Goal: Task Accomplishment & Management: Use online tool/utility

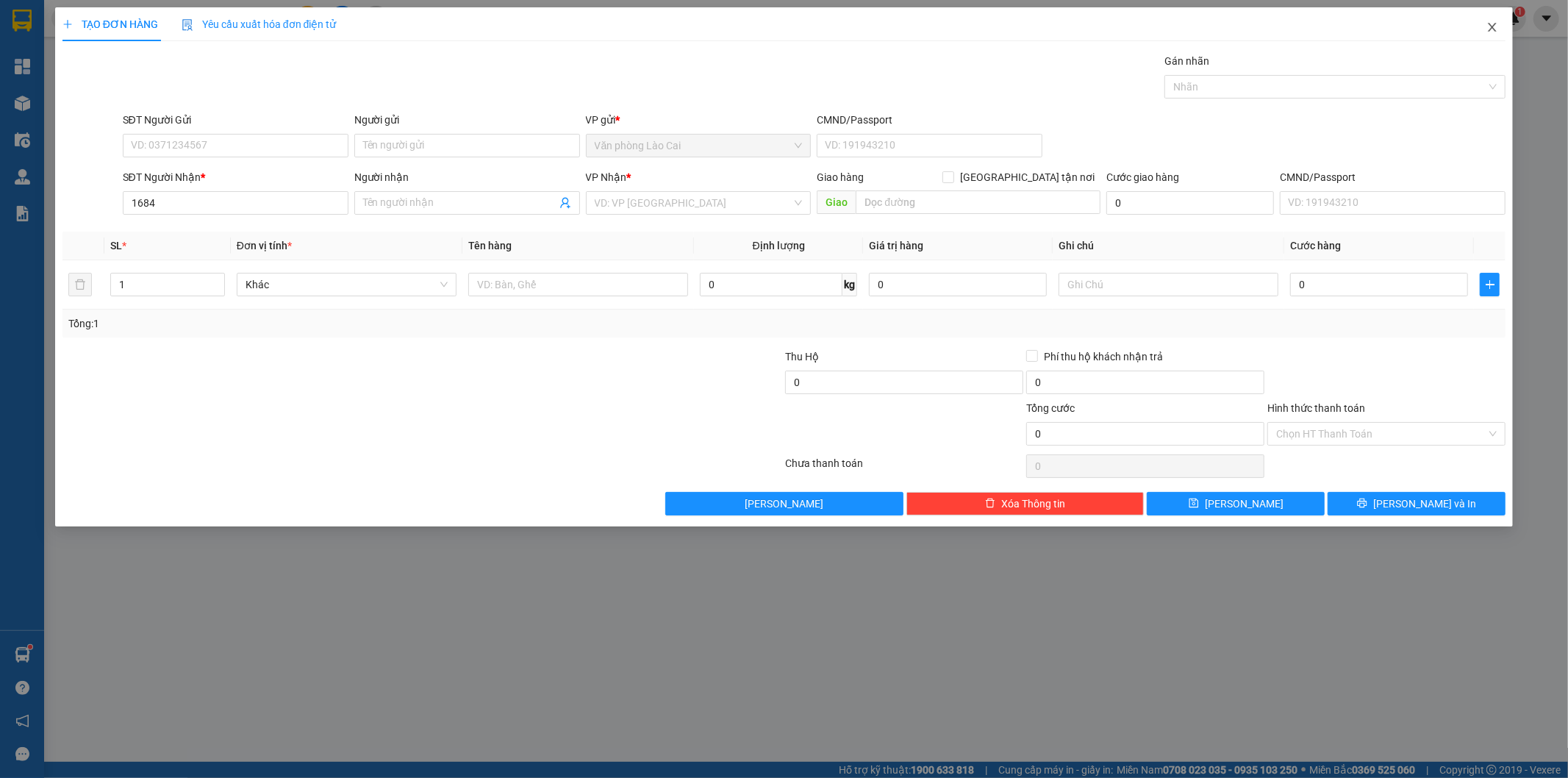
click at [1491, 25] on icon "close" at bounding box center [1493, 27] width 12 height 12
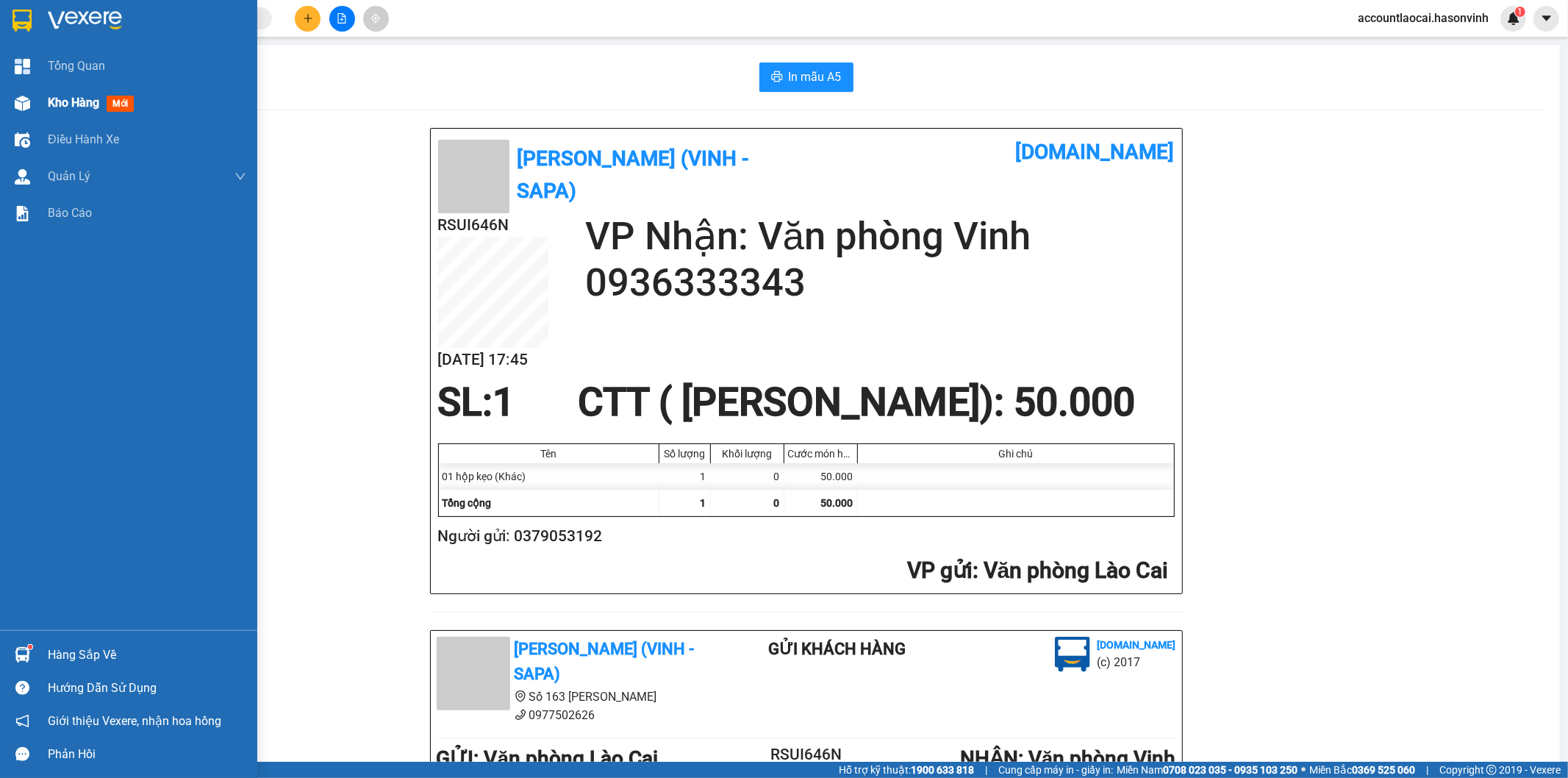
click at [70, 100] on span "Kho hàng" at bounding box center [73, 103] width 52 height 14
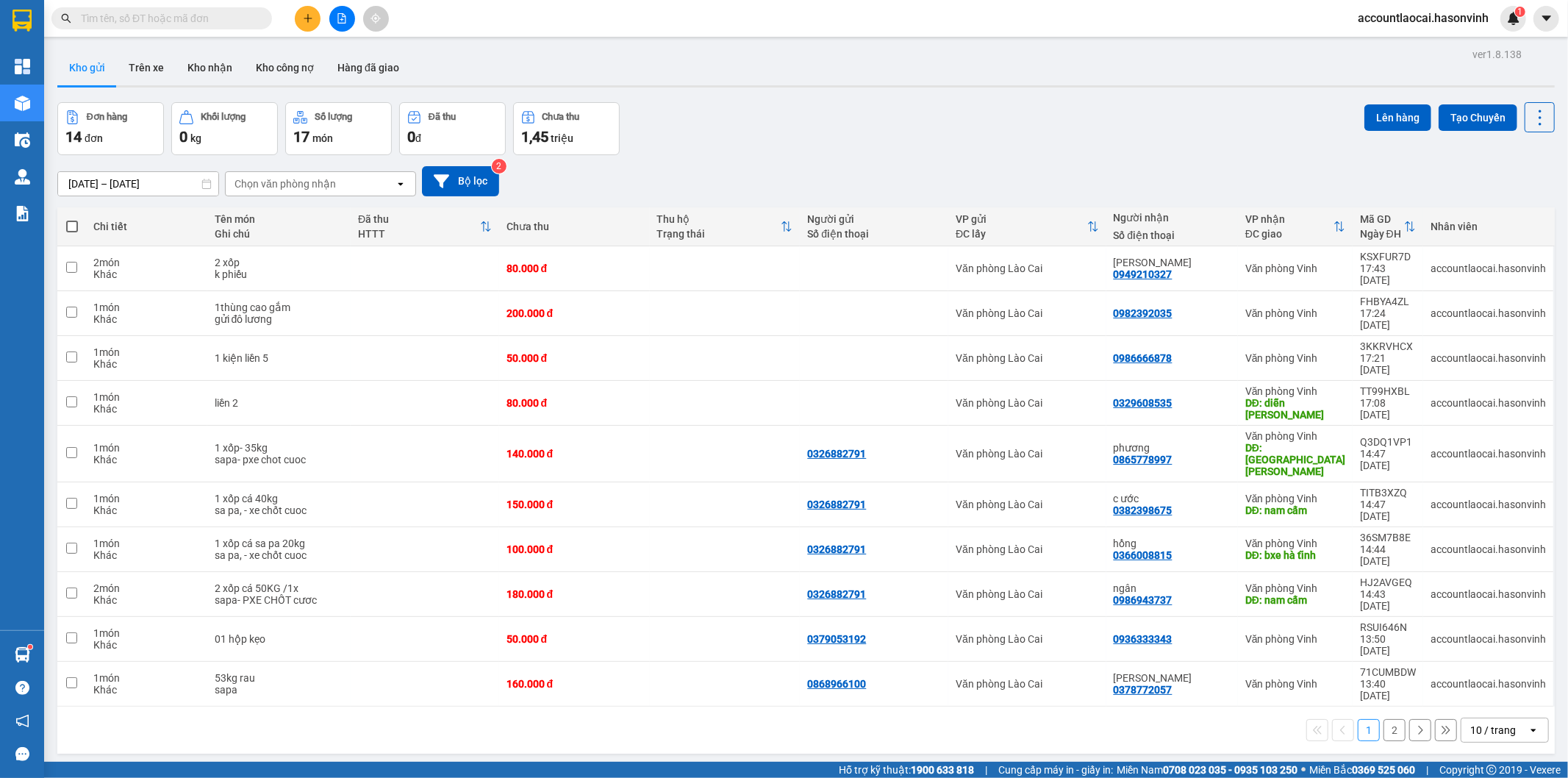
click at [1384, 719] on button "2" at bounding box center [1395, 730] width 22 height 22
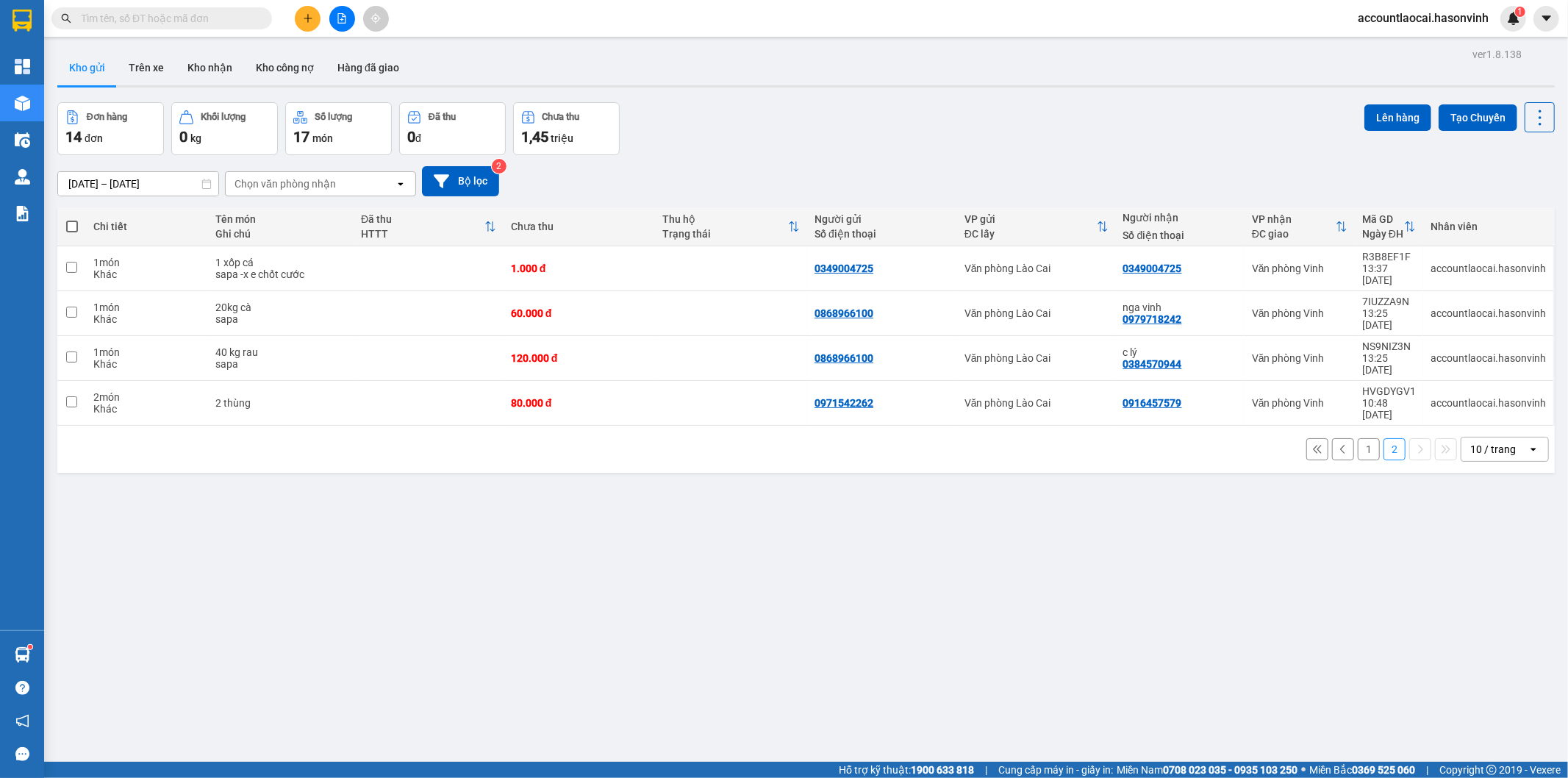
click at [1359, 438] on button "1" at bounding box center [1369, 449] width 22 height 22
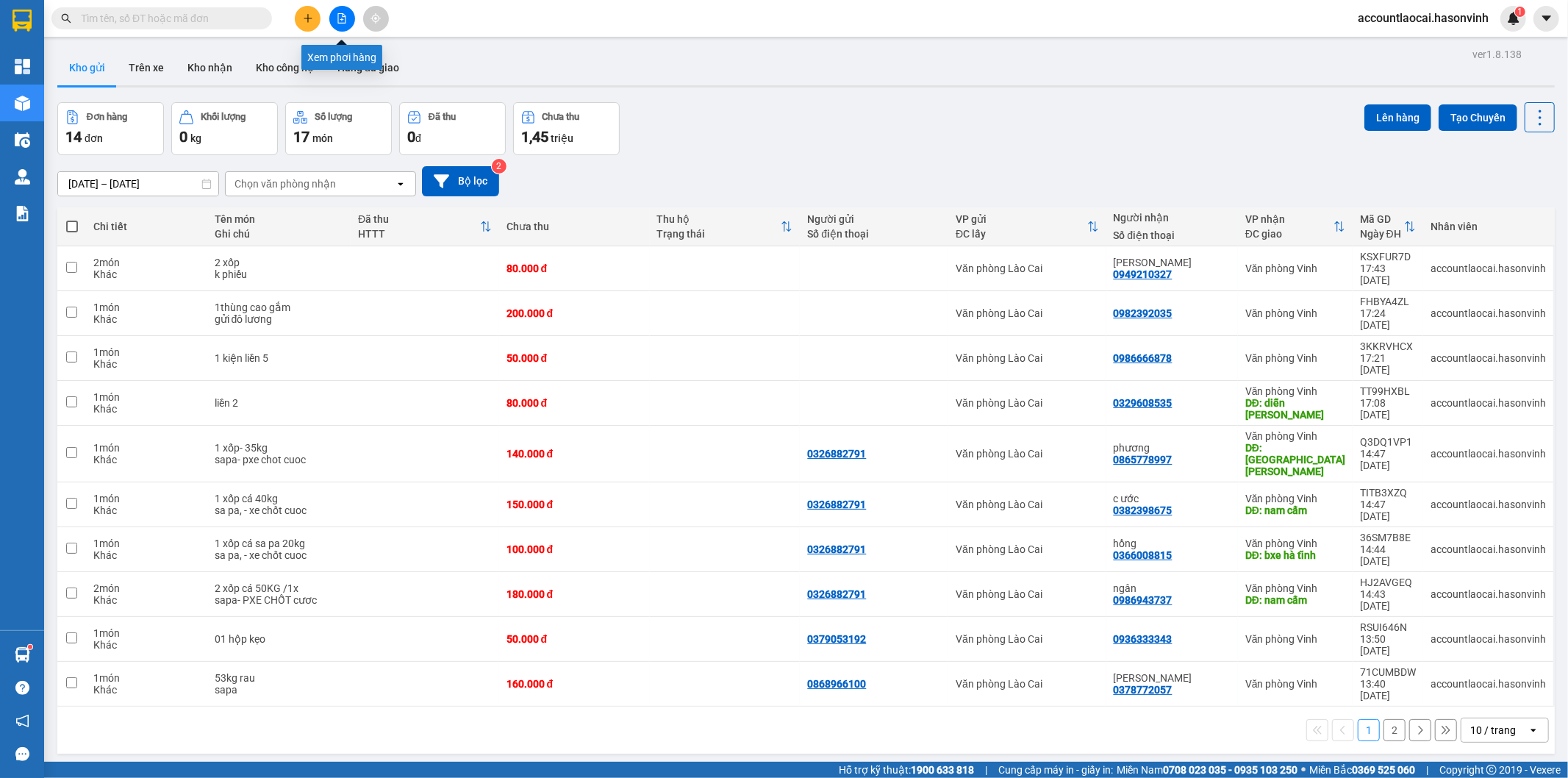
click at [344, 16] on icon "file-add" at bounding box center [343, 18] width 8 height 10
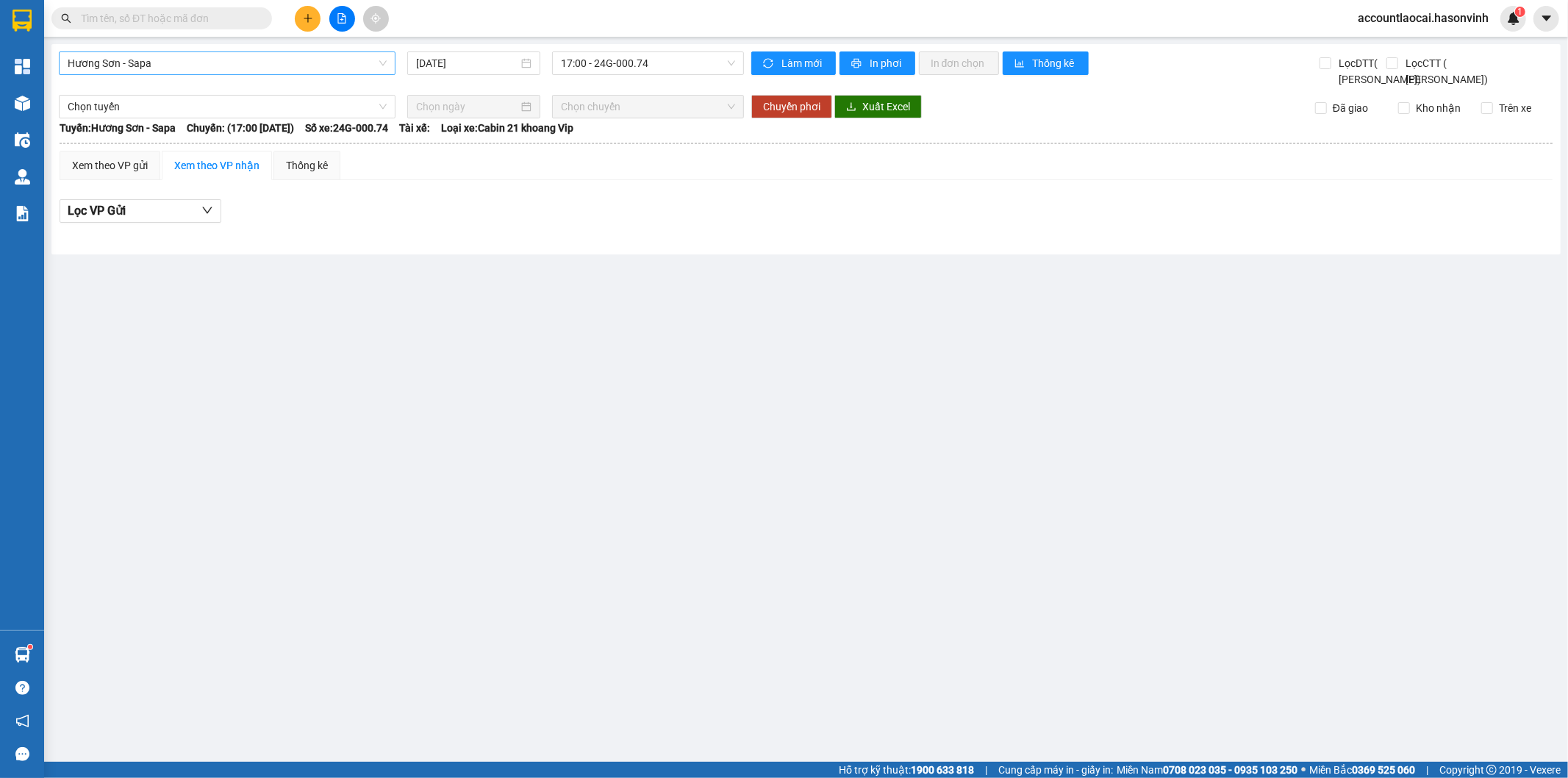
click at [376, 64] on span "Hương Sơn - Sapa" at bounding box center [226, 64] width 319 height 22
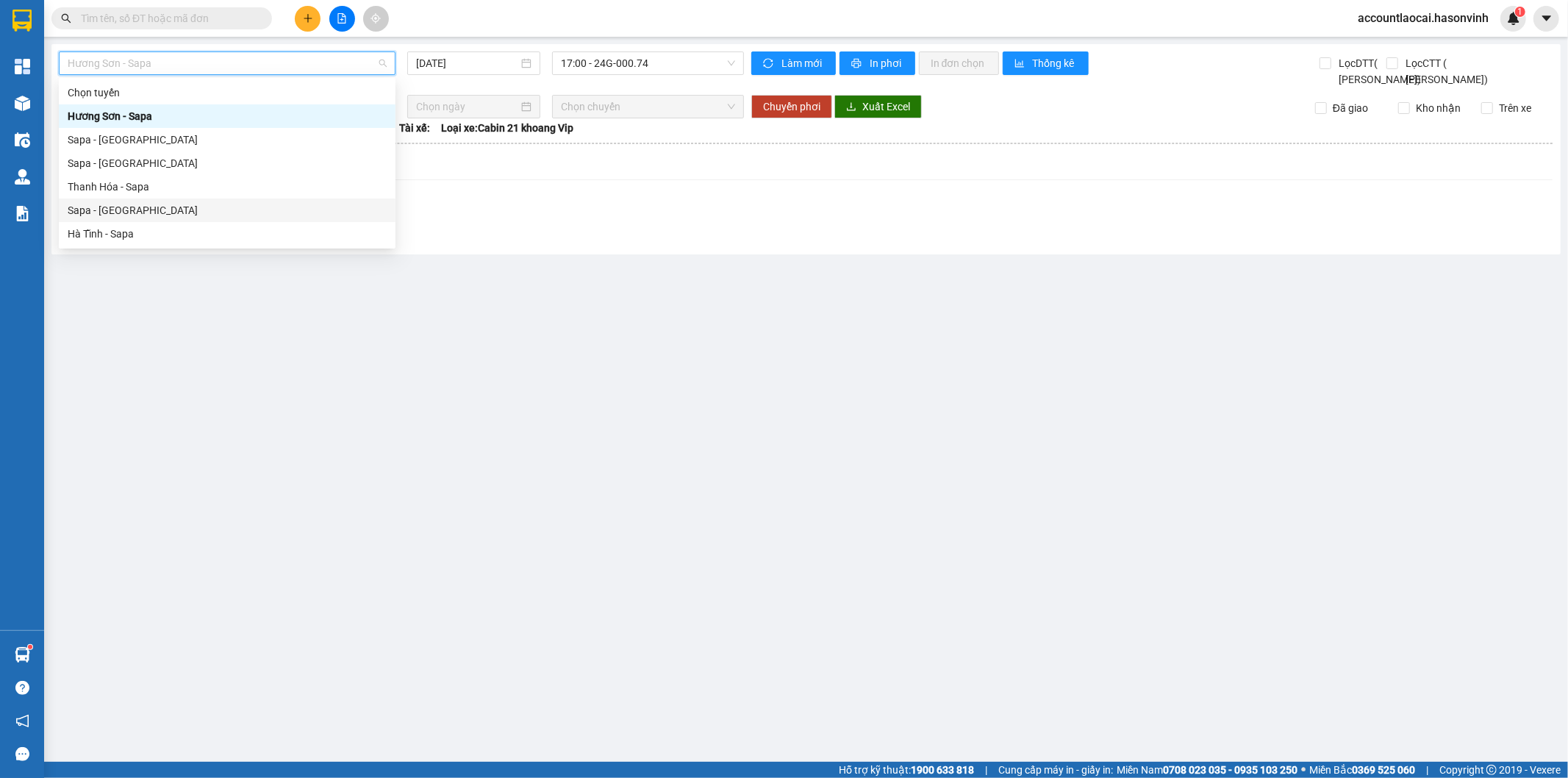
click at [136, 211] on div "Sapa - [GEOGRAPHIC_DATA]" at bounding box center [226, 210] width 319 height 16
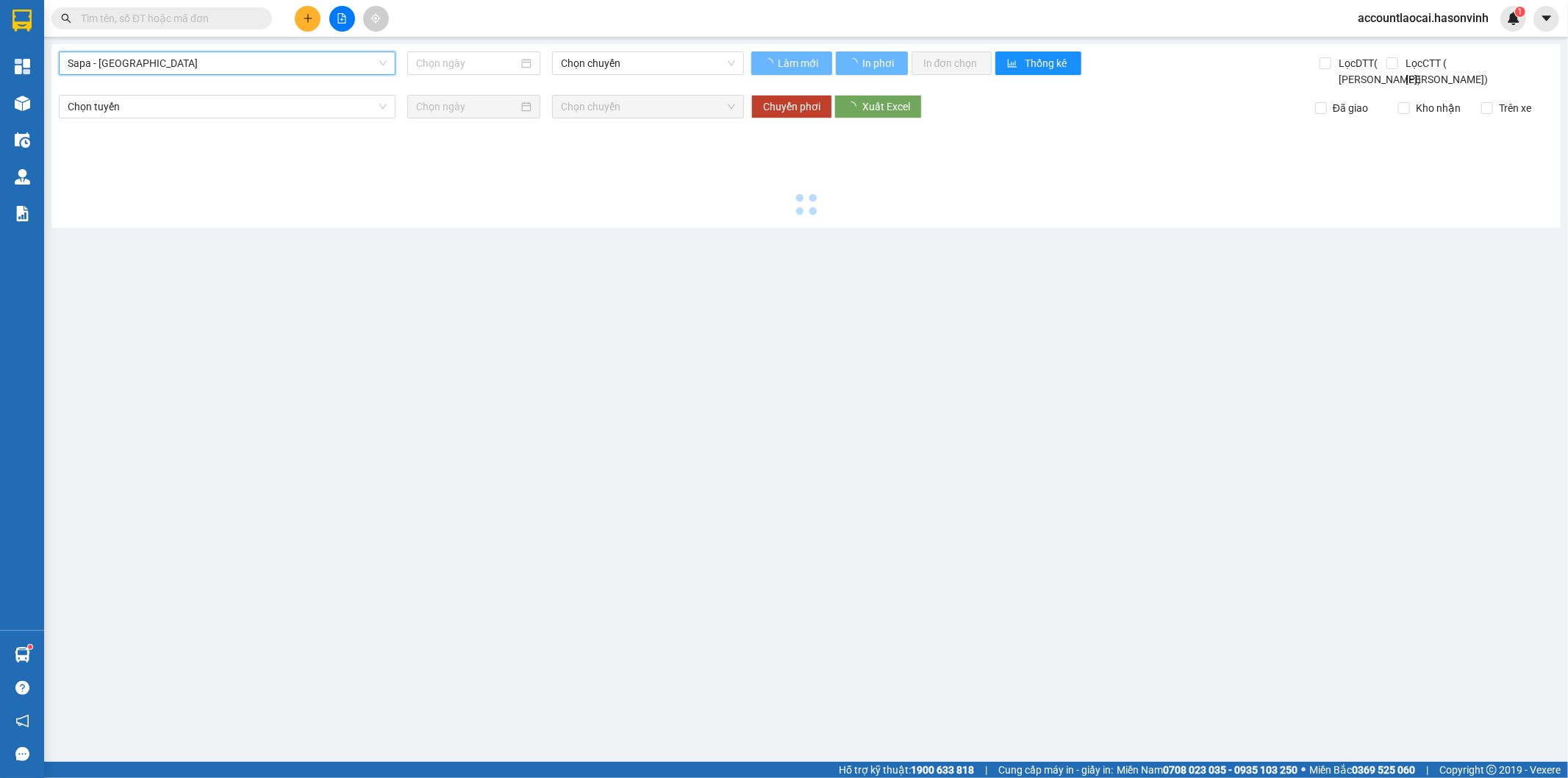
type input "[DATE]"
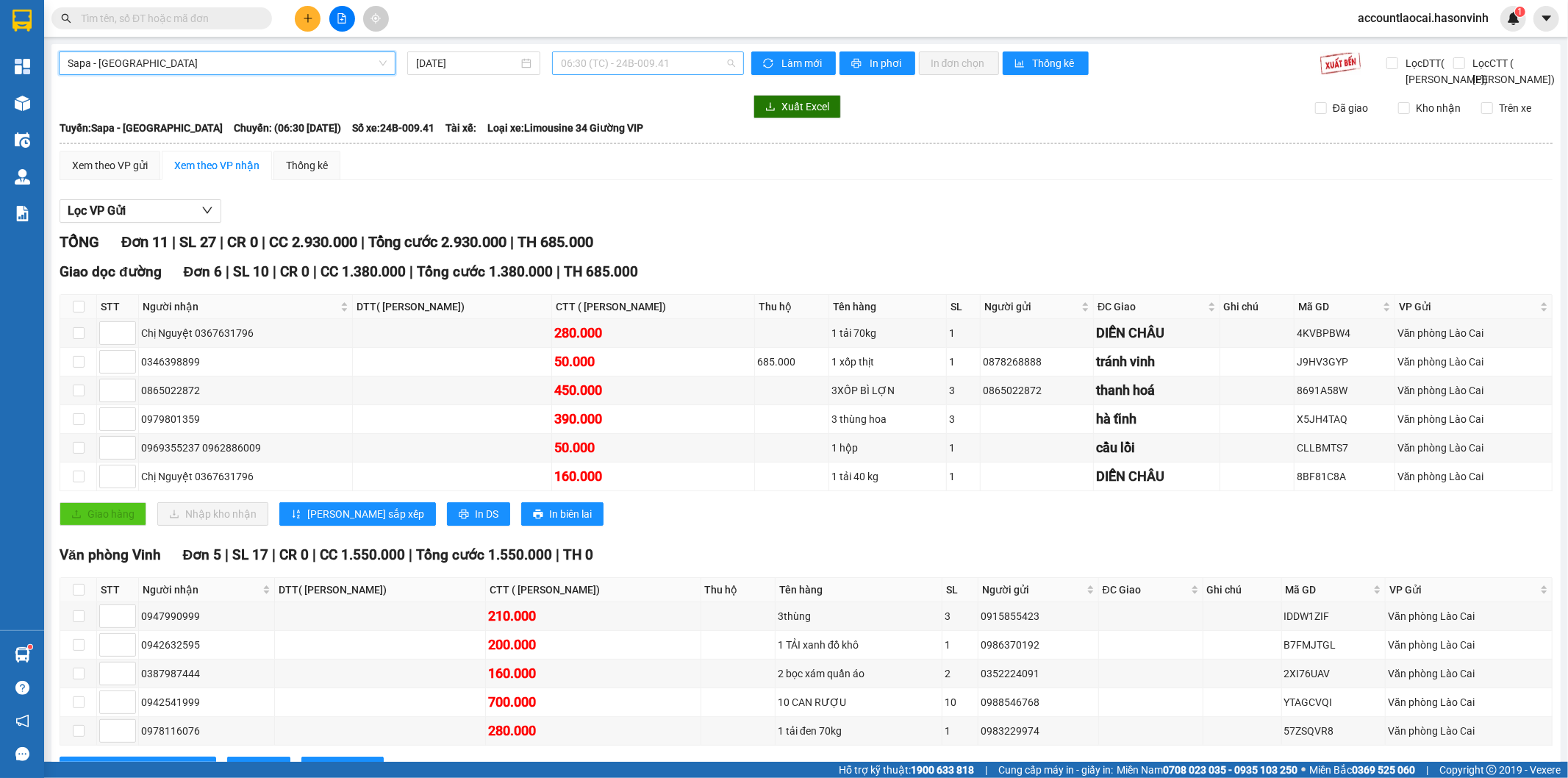
click at [669, 67] on span "06:30 (TC) - 24B-009.41" at bounding box center [648, 64] width 173 height 22
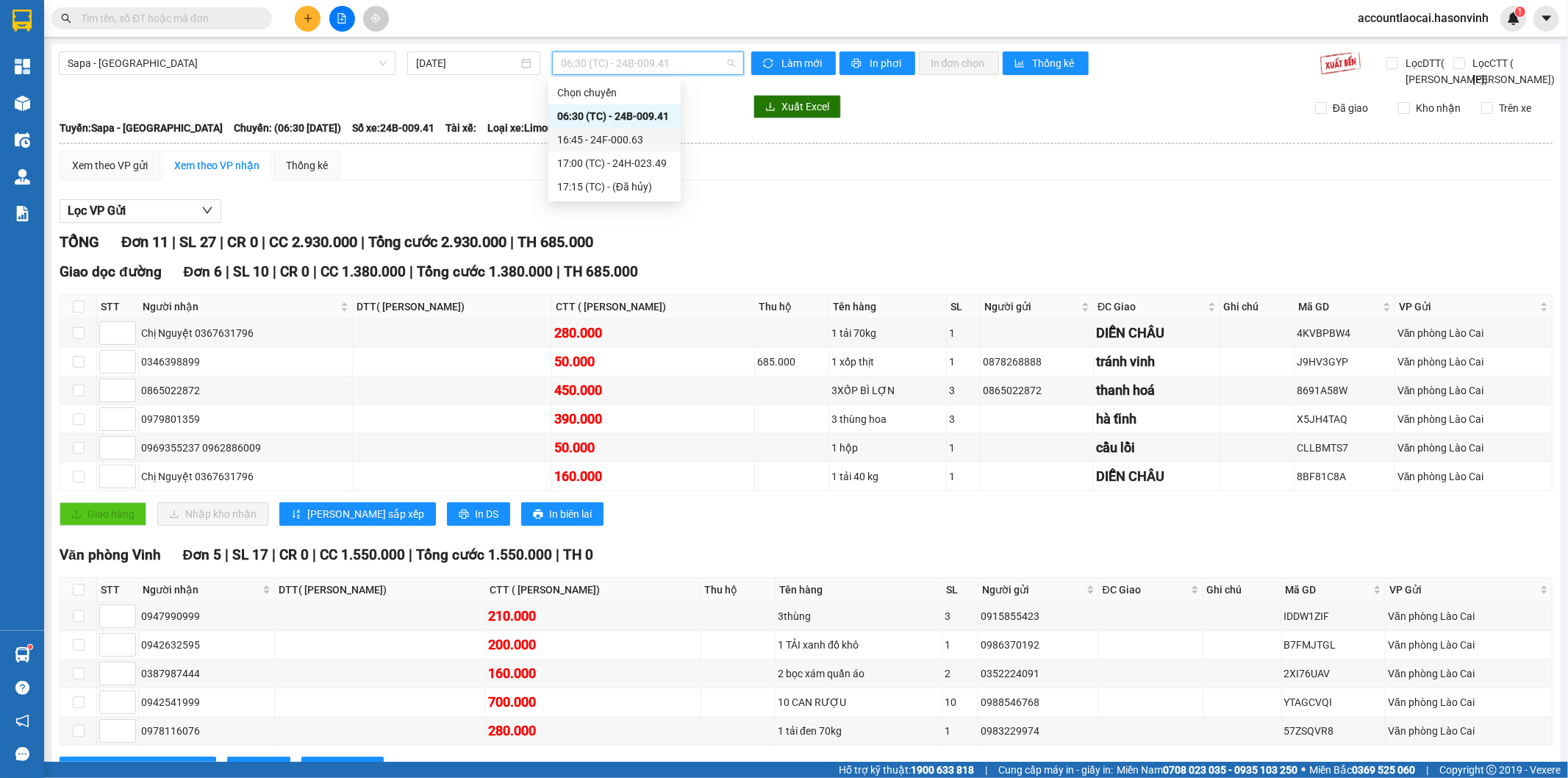
click at [597, 142] on div "16:45 - 24F-000.63" at bounding box center [614, 140] width 114 height 16
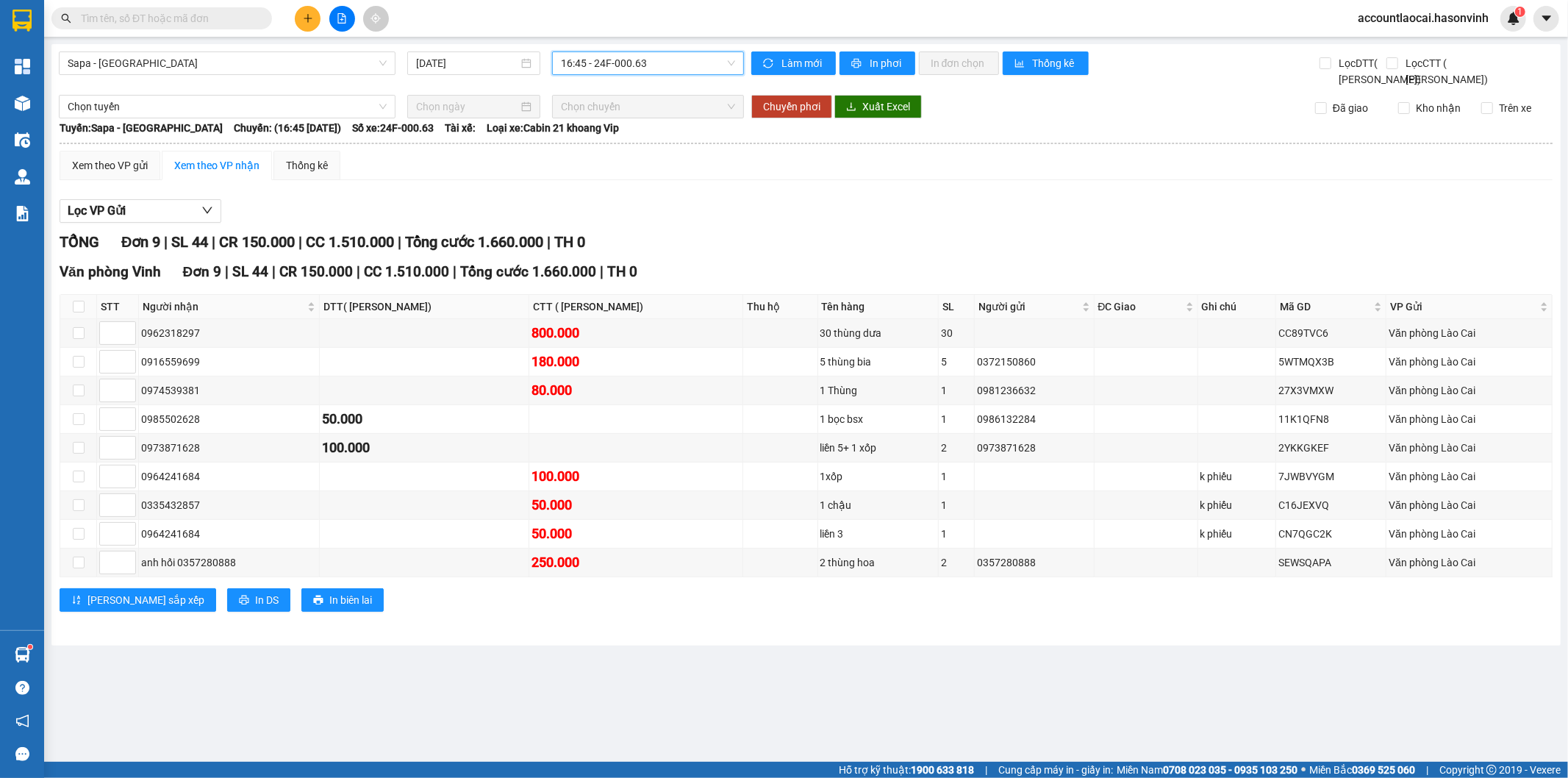
click at [634, 60] on span "16:45 - 24F-000.63" at bounding box center [648, 64] width 173 height 22
click at [621, 158] on div "17:00 (TC) - 24H-023.49" at bounding box center [618, 163] width 114 height 16
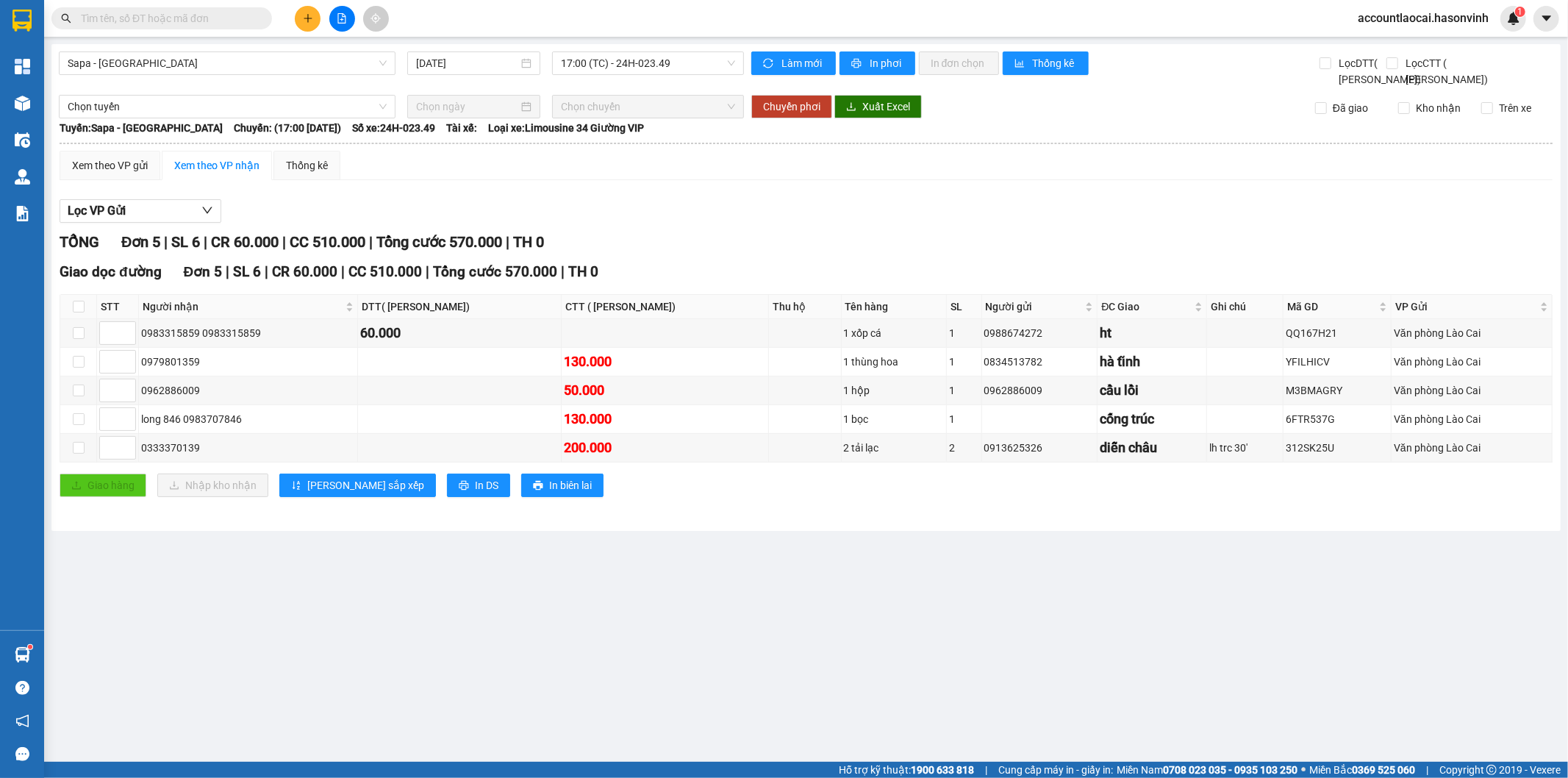
click at [162, 13] on input "text" at bounding box center [168, 18] width 173 height 16
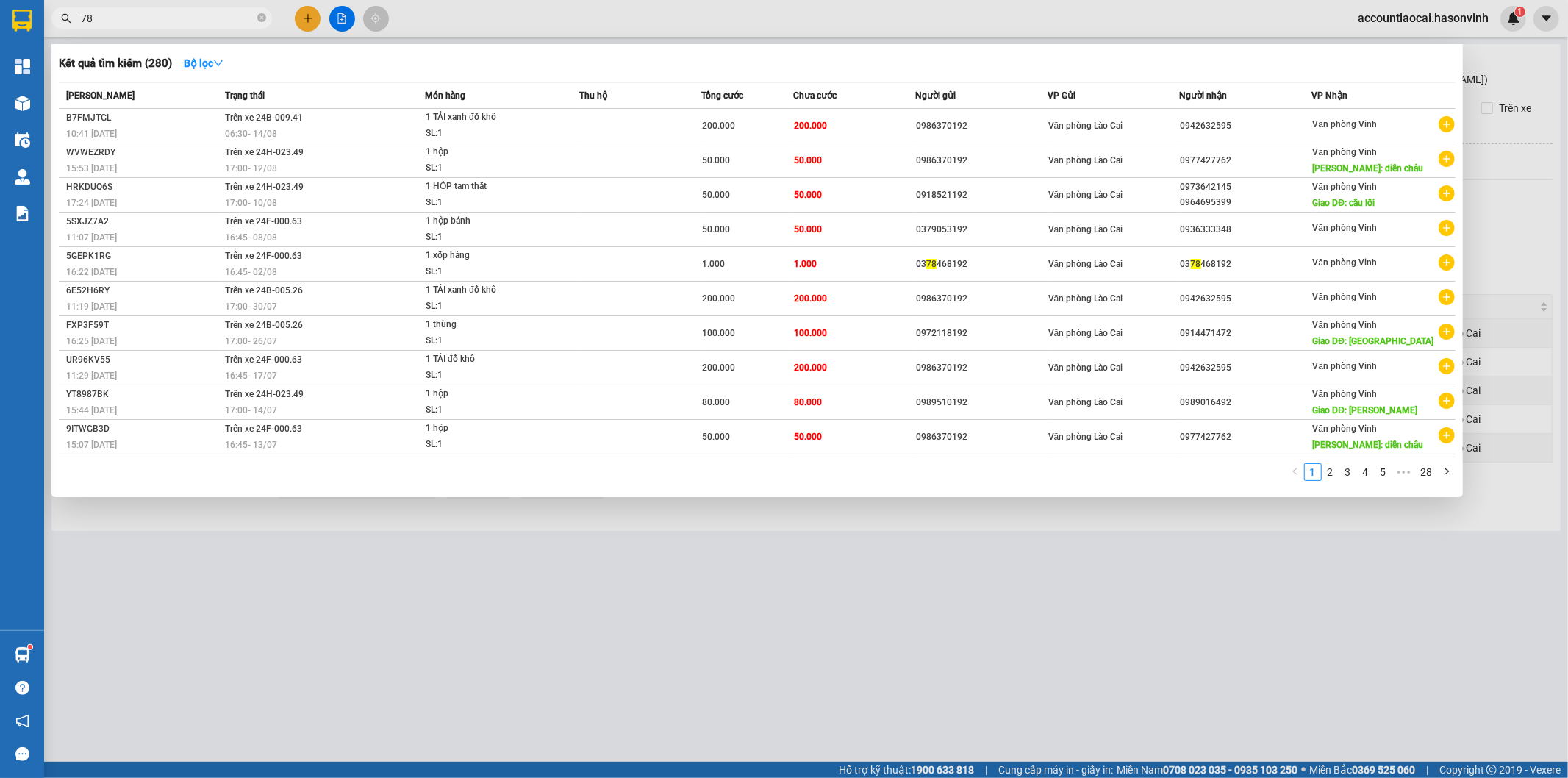
type input "787"
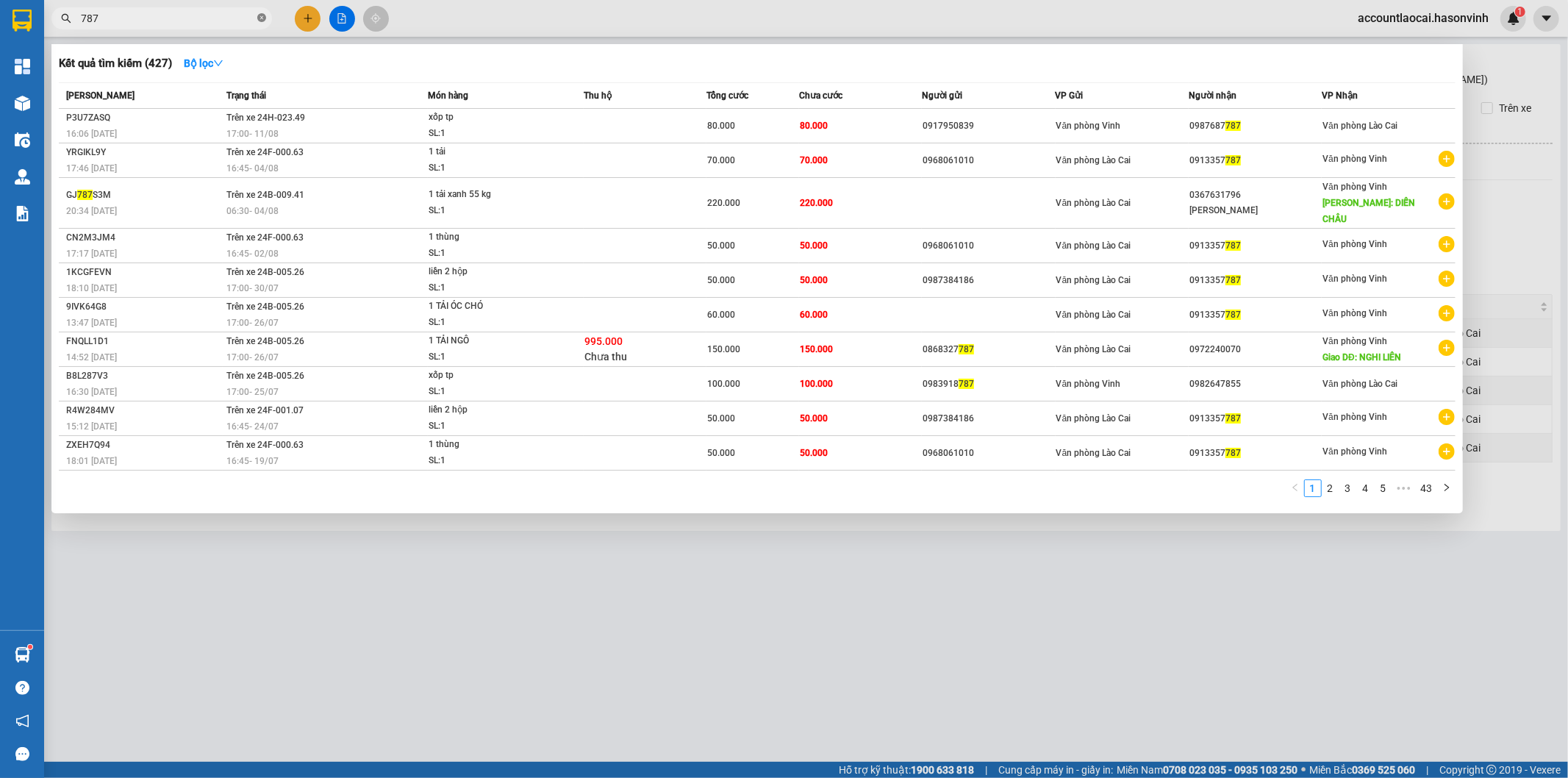
click at [260, 17] on icon "close-circle" at bounding box center [261, 17] width 9 height 9
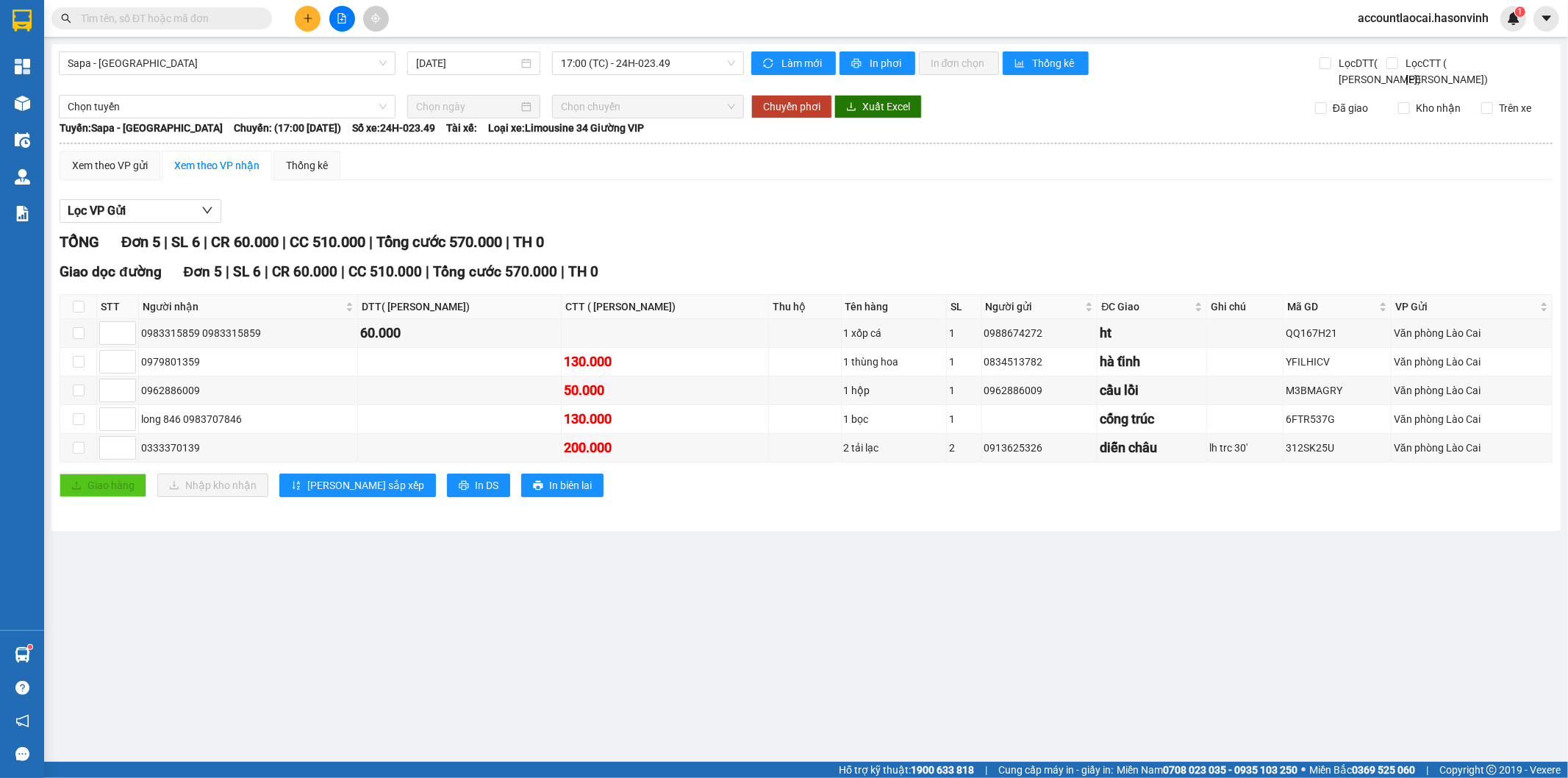
click at [353, 10] on div at bounding box center [342, 18] width 110 height 25
click at [346, 17] on icon "file-add" at bounding box center [343, 18] width 8 height 10
click at [344, 20] on icon "file-add" at bounding box center [342, 18] width 10 height 10
click at [660, 66] on span "17:00 (TC) - 24H-023.49" at bounding box center [648, 64] width 173 height 22
click at [645, 162] on div "17:00 (TC) - 24H-023.49" at bounding box center [618, 163] width 114 height 16
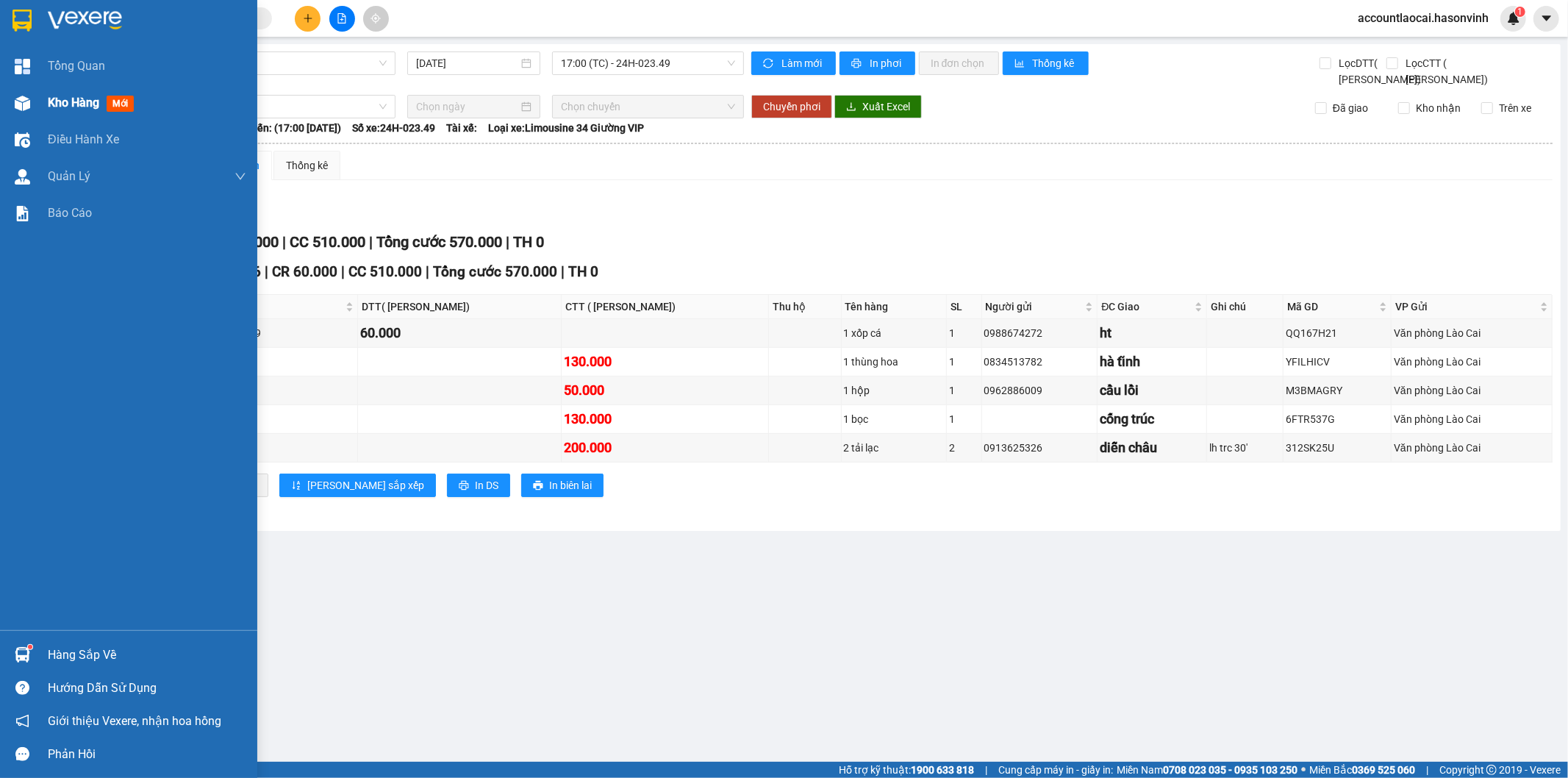
click at [54, 103] on span "Kho hàng" at bounding box center [73, 103] width 52 height 14
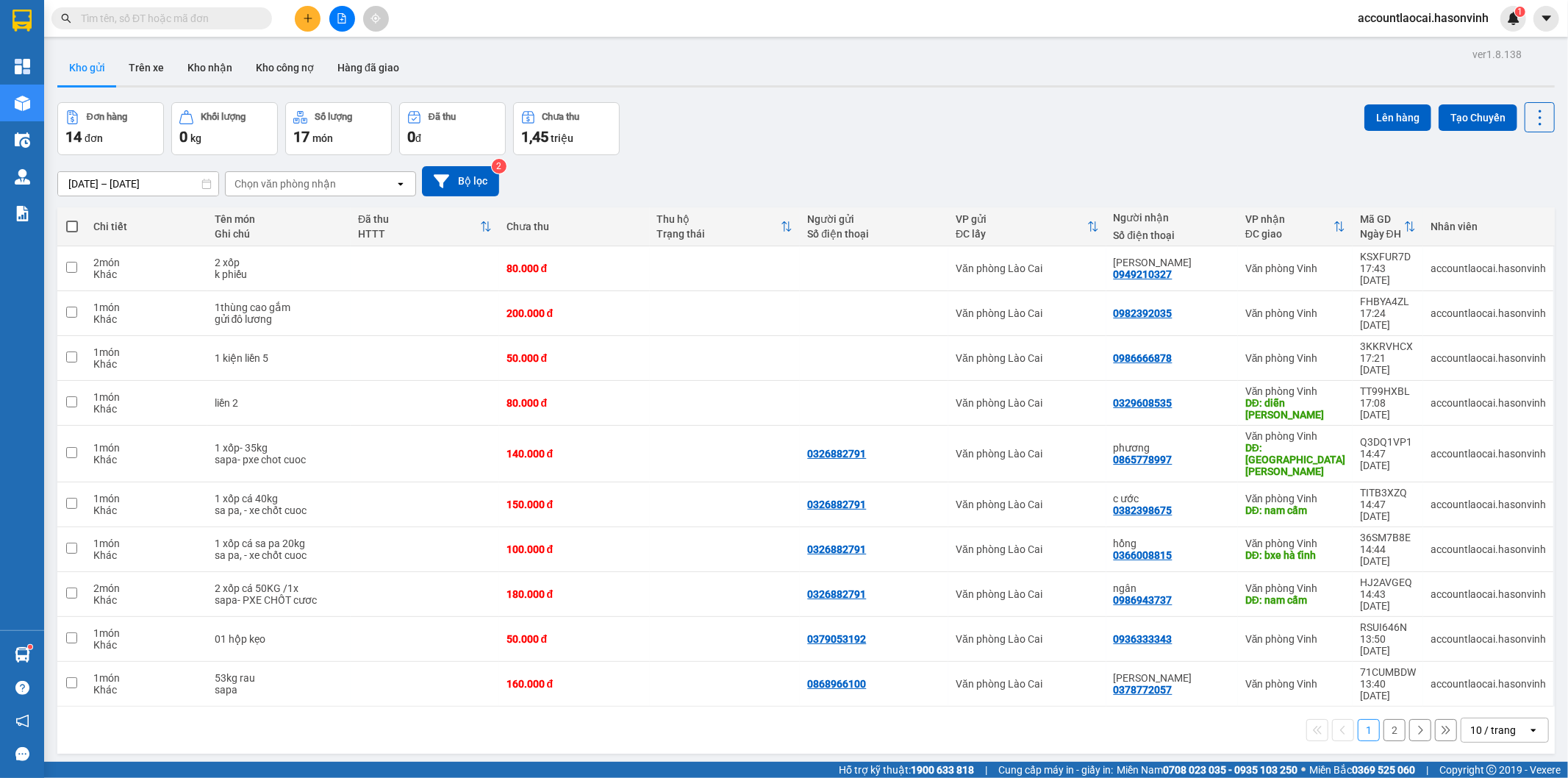
click at [234, 16] on input "text" at bounding box center [168, 18] width 173 height 16
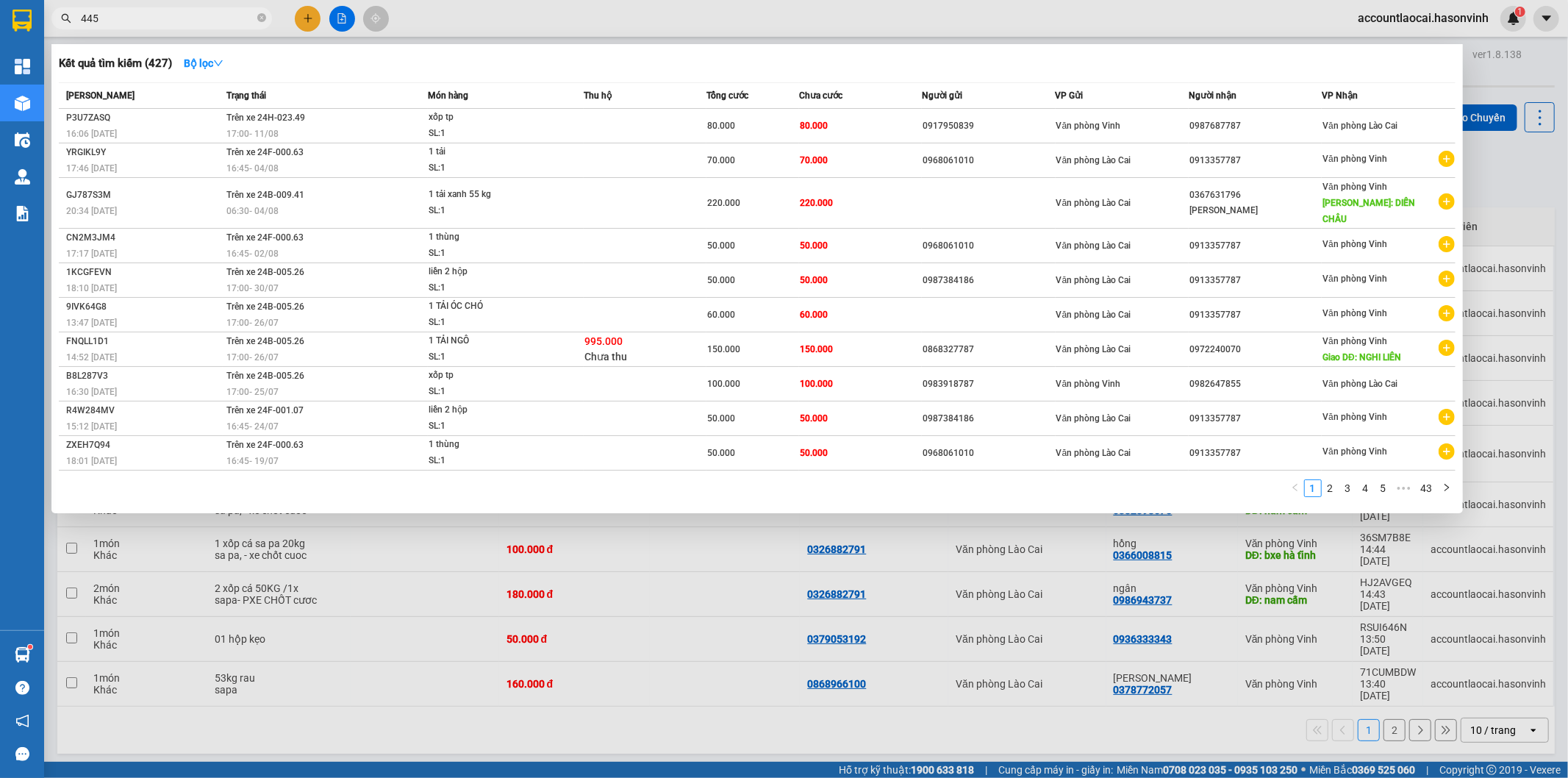
type input "4455"
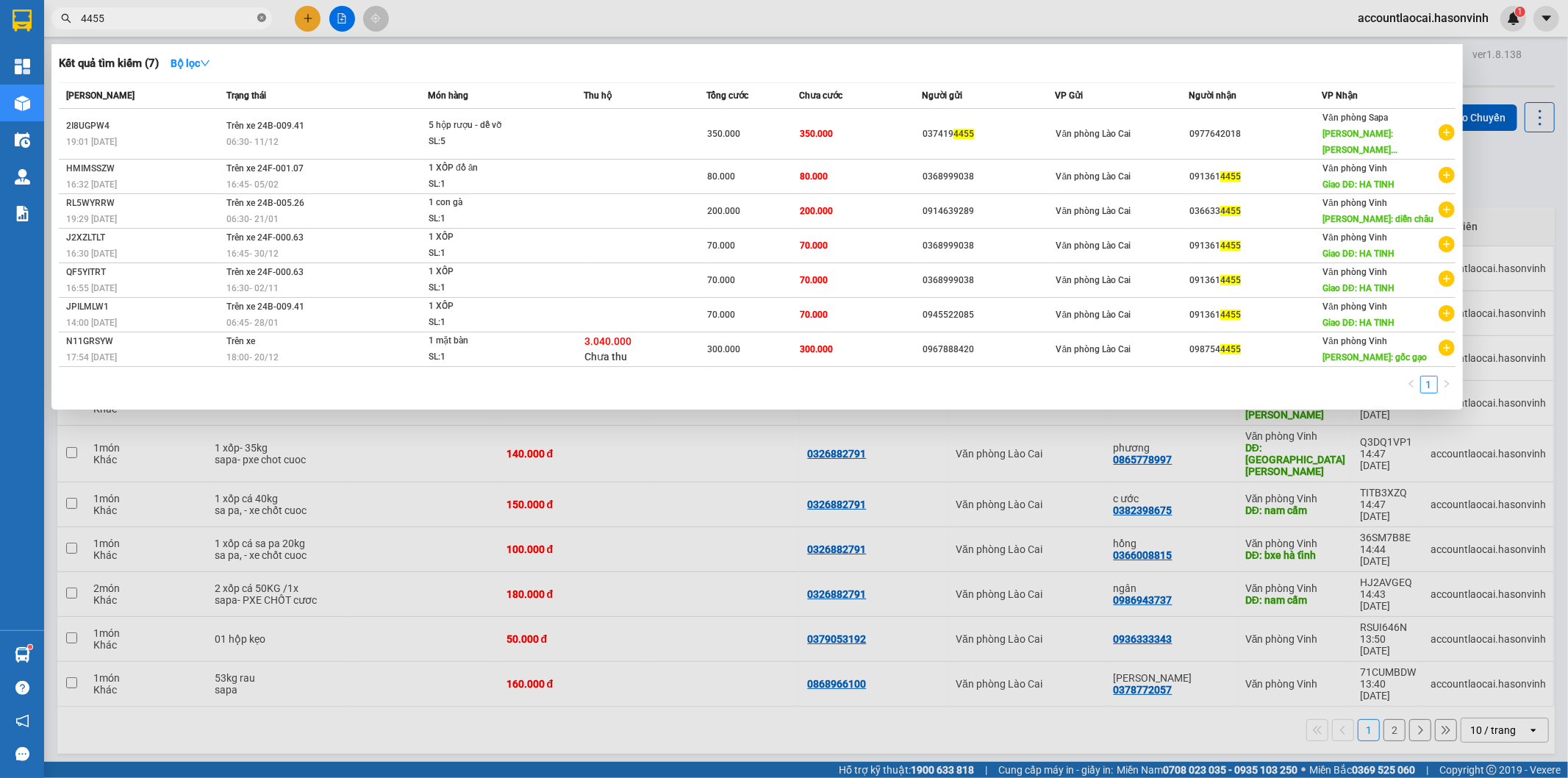
click at [260, 20] on icon "close-circle" at bounding box center [261, 17] width 9 height 9
